Goal: Navigation & Orientation: Find specific page/section

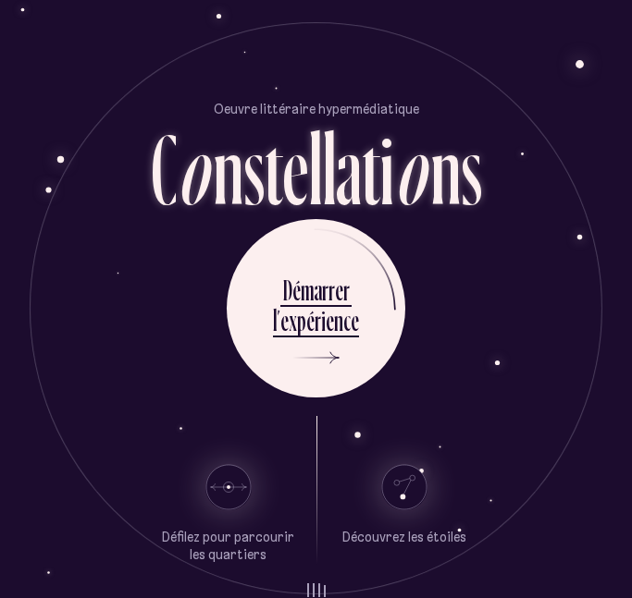
click at [18, 139] on section "Oeuvre littéraire hypermédiatique C o n s t e l l a t i o n s" at bounding box center [315, 150] width 613 height 101
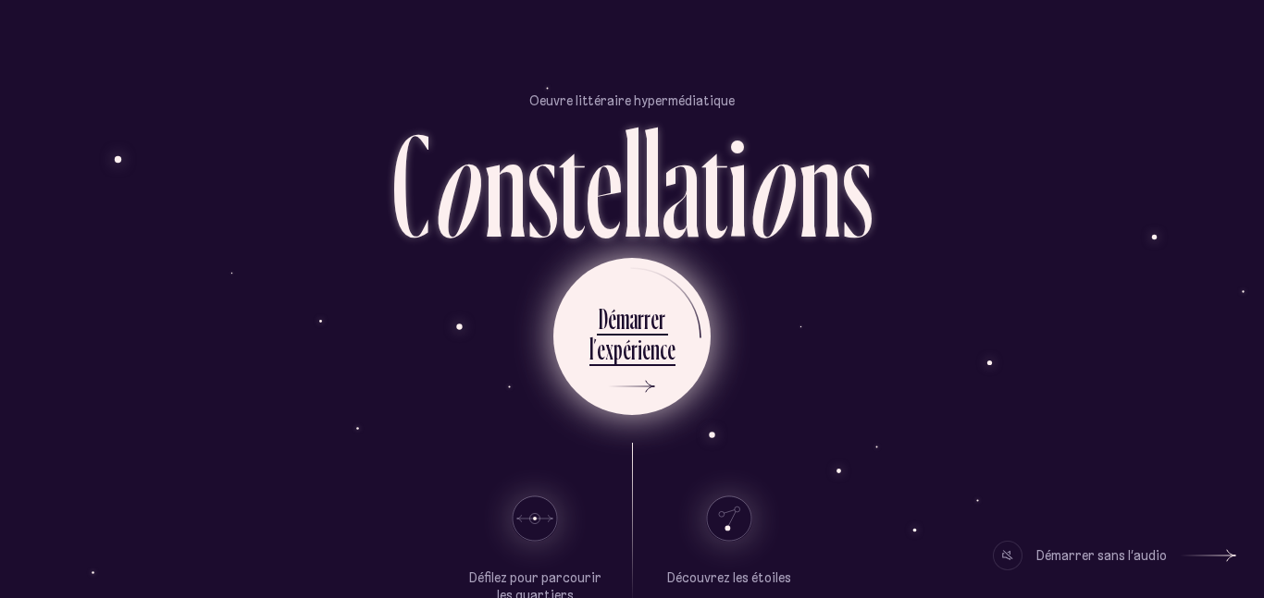
click at [642, 324] on div "r" at bounding box center [640, 319] width 6 height 36
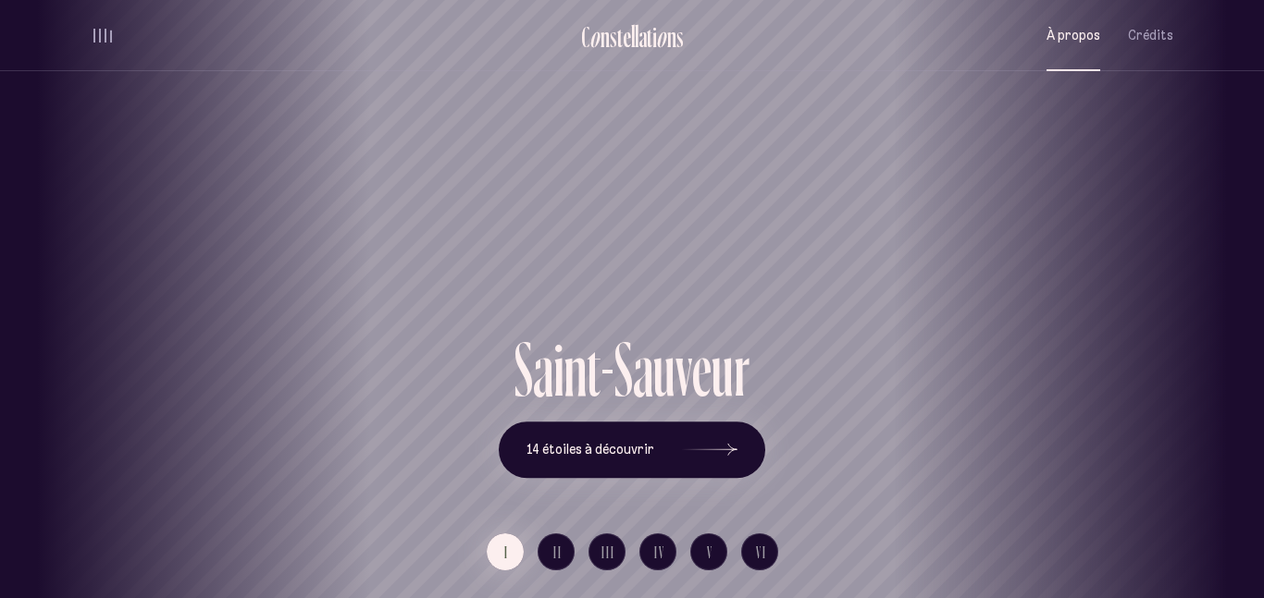
click at [1062, 18] on button "À propos" at bounding box center [1073, 35] width 54 height 43
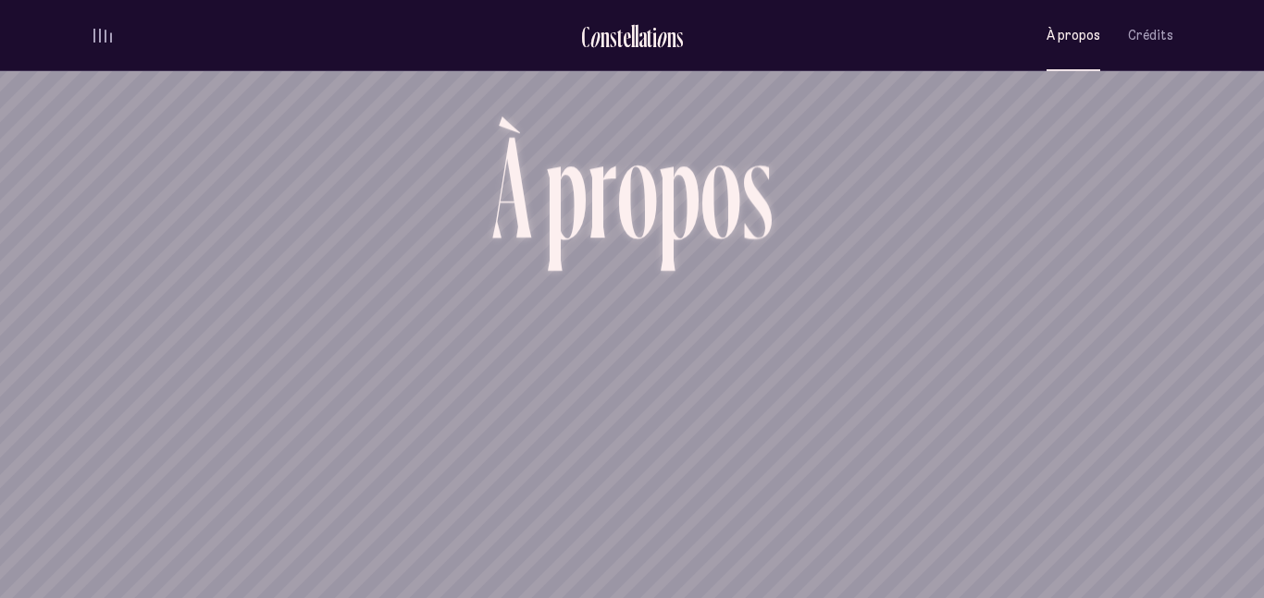
click at [1062, 18] on button "À propos" at bounding box center [1073, 35] width 54 height 43
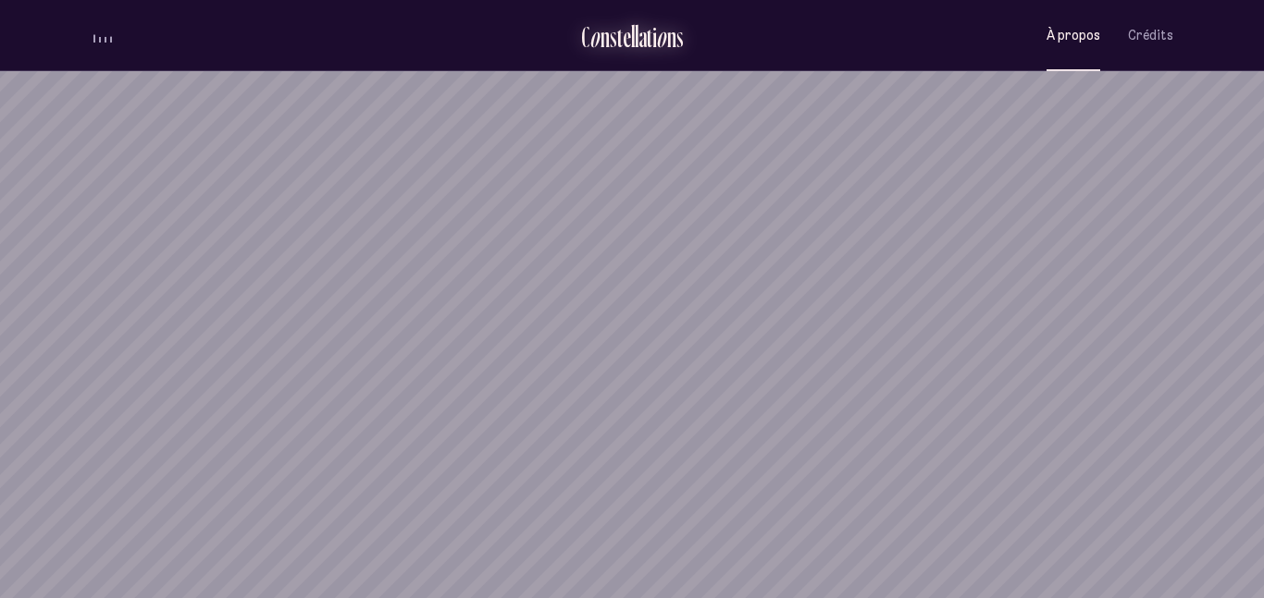
click at [599, 34] on div "o" at bounding box center [594, 36] width 11 height 31
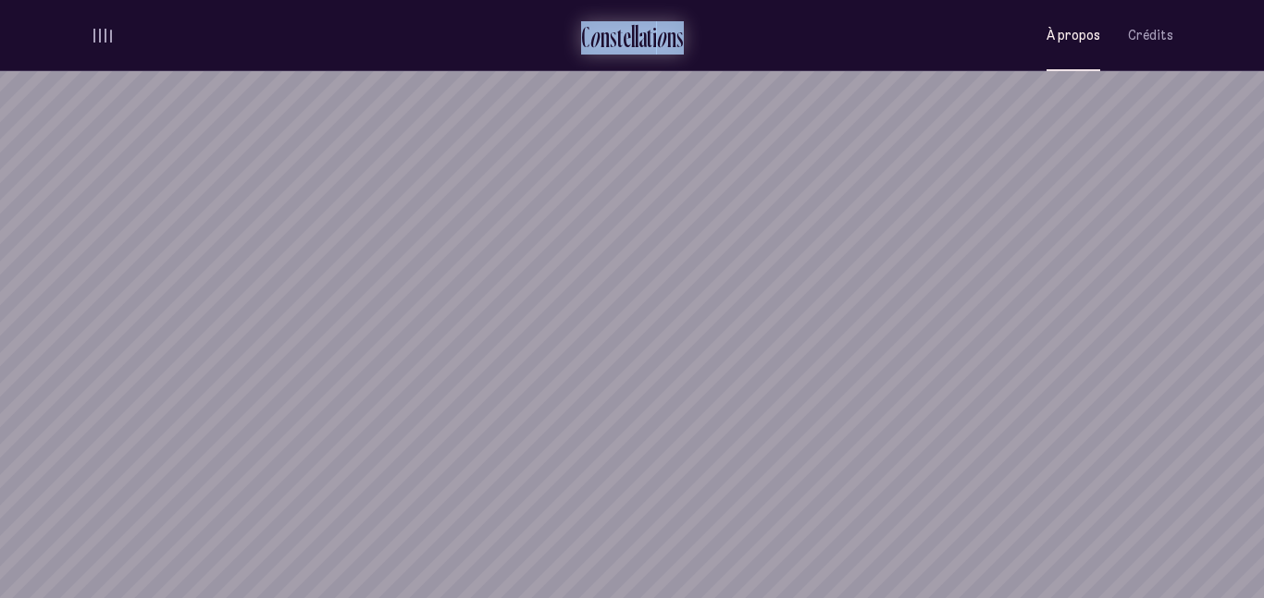
click at [599, 34] on div "o" at bounding box center [594, 36] width 11 height 31
